Goal: Information Seeking & Learning: Learn about a topic

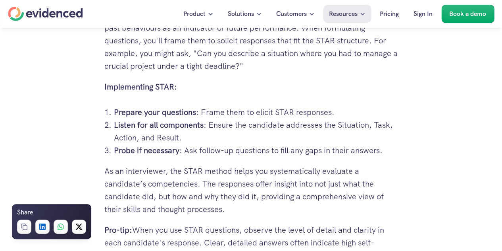
scroll to position [829, 0]
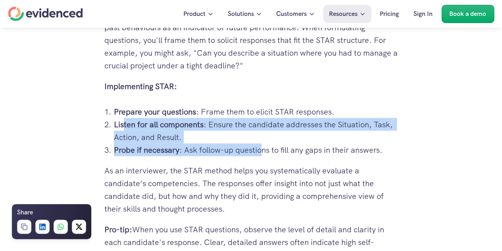
drag, startPoint x: 122, startPoint y: 121, endPoint x: 264, endPoint y: 155, distance: 146.6
click at [264, 155] on ol "Prepare your questions : Frame them to elicit STAR responses. Listen for all co…" at bounding box center [251, 130] width 294 height 51
click at [264, 155] on p "Probe if necessary : Ask follow-up questions to fill any gaps in their answers." at bounding box center [256, 149] width 284 height 13
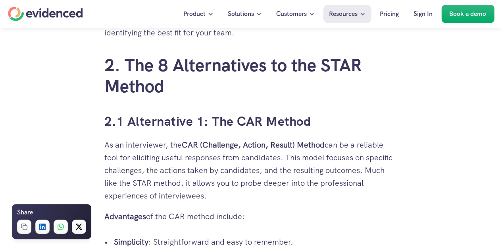
scroll to position [1352, 0]
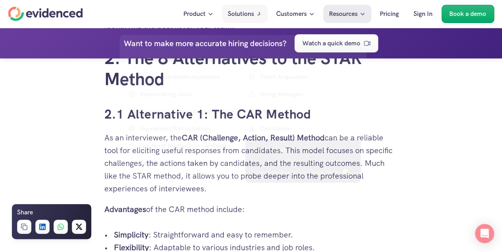
click at [230, 230] on p "Simplicity : Straightforward and easy to remember." at bounding box center [256, 234] width 284 height 13
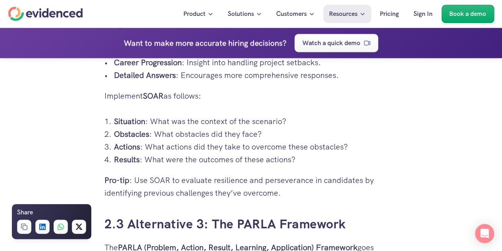
scroll to position [1807, 0]
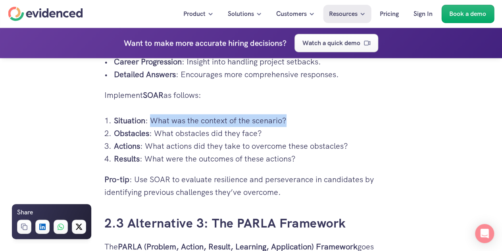
drag, startPoint x: 149, startPoint y: 120, endPoint x: 295, endPoint y: 112, distance: 145.5
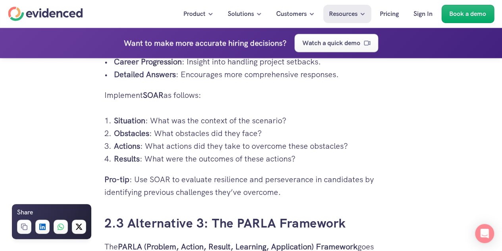
click at [240, 139] on p "Actions : What actions did they take to overcome these obstacles?" at bounding box center [256, 145] width 284 height 13
drag, startPoint x: 273, startPoint y: 134, endPoint x: 153, endPoint y: 135, distance: 119.6
click at [153, 135] on p "Obstacles : What obstacles did they face?" at bounding box center [256, 133] width 284 height 13
click at [162, 153] on p "Results : What were the outcomes of these actions?" at bounding box center [256, 158] width 284 height 13
click at [166, 150] on p "Actions : What actions did they take to overcome these obstacles?" at bounding box center [256, 145] width 284 height 13
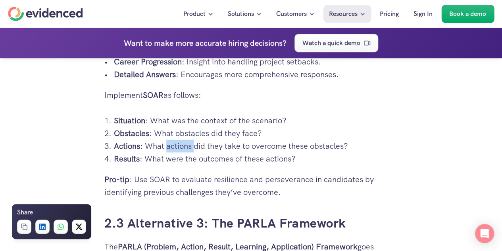
click at [166, 150] on p "Actions : What actions did they take to overcome these obstacles?" at bounding box center [256, 145] width 284 height 13
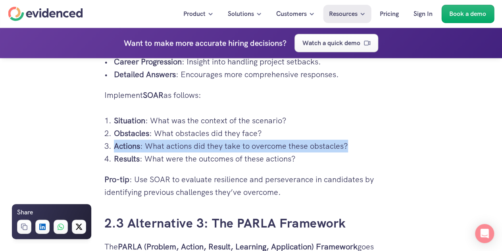
click at [166, 150] on p "Actions : What actions did they take to overcome these obstacles?" at bounding box center [256, 145] width 284 height 13
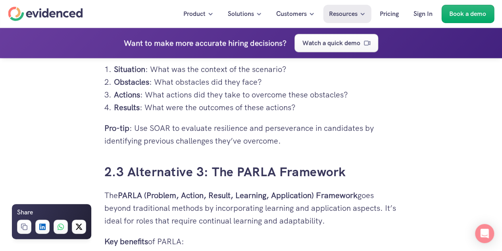
scroll to position [1858, 0]
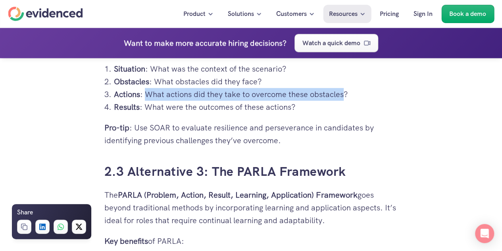
drag, startPoint x: 144, startPoint y: 95, endPoint x: 345, endPoint y: 99, distance: 200.6
click at [345, 99] on p "Actions : What actions did they take to overcome these obstacles?" at bounding box center [256, 94] width 284 height 13
drag, startPoint x: 348, startPoint y: 97, endPoint x: 110, endPoint y: 97, distance: 238.3
click at [114, 97] on li "Actions : What actions did they take to overcome these obstacles?" at bounding box center [256, 94] width 284 height 13
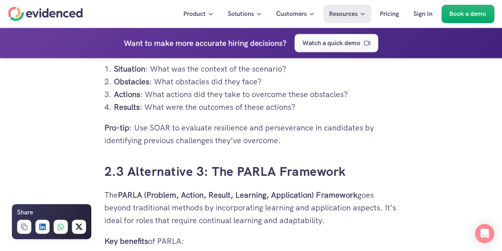
click at [149, 136] on p "Pro-tip : Use SOAR to evaluate resilience and perseverance in candidates by ide…" at bounding box center [251, 133] width 294 height 25
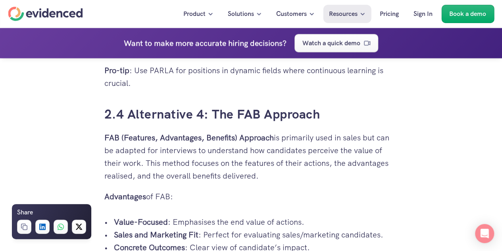
scroll to position [2198, 0]
drag, startPoint x: 103, startPoint y: 131, endPoint x: 271, endPoint y: 171, distance: 172.3
click at [271, 171] on div "Hiring the right candidate can be as overwhelming as finding a needle in a hays…" at bounding box center [252, 62] width 310 height 4100
click at [271, 171] on p "FAB (Features, Advantages, Benefits) Approach is primarily used in sales but ca…" at bounding box center [251, 155] width 294 height 51
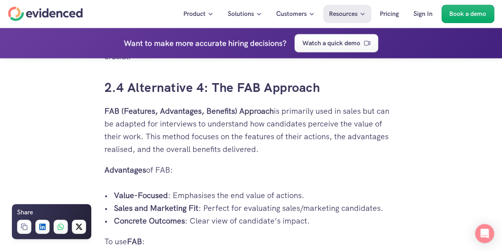
scroll to position [2227, 0]
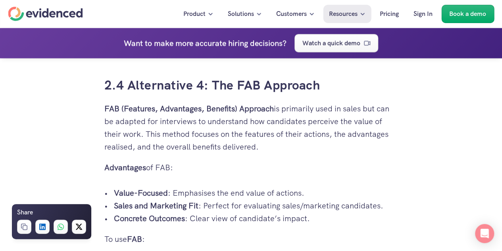
click at [188, 170] on p "Advantages of FAB:" at bounding box center [251, 166] width 294 height 13
drag, startPoint x: 185, startPoint y: 170, endPoint x: 95, endPoint y: 167, distance: 90.2
click at [95, 167] on div "Hiring the right candidate can be as overwhelming as finding a needle in a hays…" at bounding box center [251, 249] width 502 height 4532
click at [172, 160] on p "Advantages of FAB:" at bounding box center [251, 166] width 294 height 13
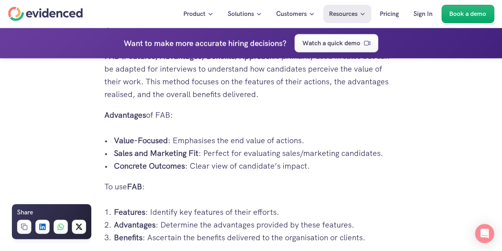
scroll to position [2280, 0]
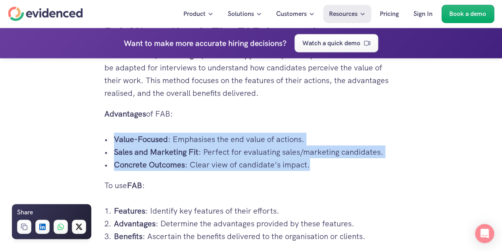
drag, startPoint x: 308, startPoint y: 162, endPoint x: 89, endPoint y: 132, distance: 221.0
click at [89, 132] on div "Hiring the right candidate can be as overwhelming as finding a needle in a hays…" at bounding box center [251, 196] width 502 height 4532
click at [193, 173] on div "Hiring the right candidate can be as overwhelming as finding a needle in a hays…" at bounding box center [251, 74] width 294 height 3914
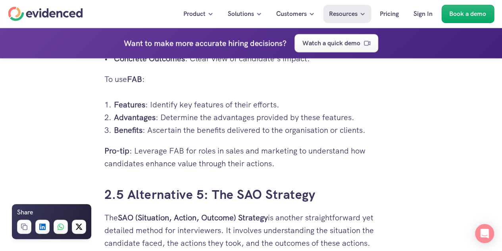
scroll to position [2386, 0]
drag, startPoint x: 305, startPoint y: 152, endPoint x: 303, endPoint y: 143, distance: 8.6
click at [303, 144] on p "Pro-tip : Leverage FAB for roles in sales and marketing to understand how candi…" at bounding box center [251, 156] width 294 height 25
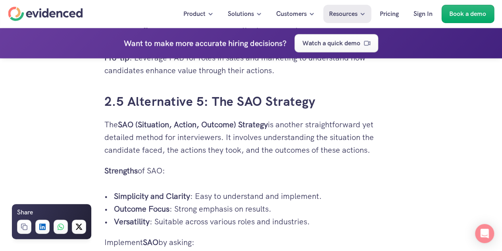
drag, startPoint x: 261, startPoint y: 153, endPoint x: 172, endPoint y: 146, distance: 89.2
click at [172, 146] on p "The SAO (Situation, Action, Outcome) Strategy is another straightforward yet de…" at bounding box center [251, 137] width 294 height 38
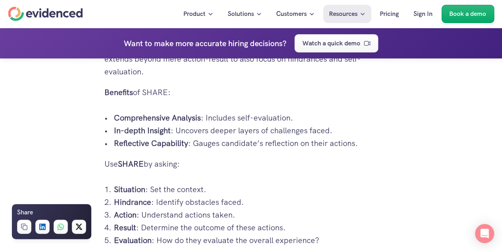
scroll to position [2813, 0]
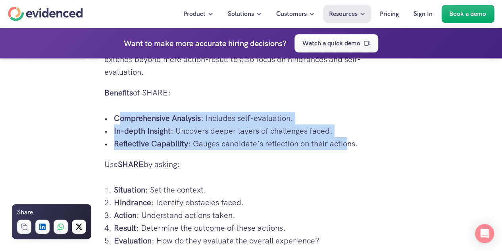
drag, startPoint x: 120, startPoint y: 114, endPoint x: 348, endPoint y: 152, distance: 230.7
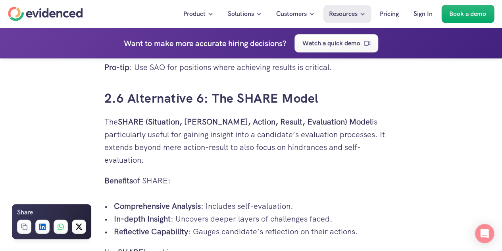
scroll to position [2695, 0]
